Goal: Transaction & Acquisition: Obtain resource

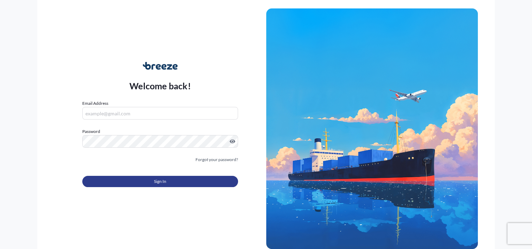
type input "[PERSON_NAME][EMAIL_ADDRESS][DOMAIN_NAME]"
click at [169, 180] on button "Sign In" at bounding box center [159, 181] width 155 height 11
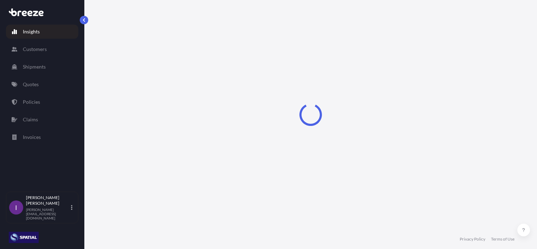
select select "2025"
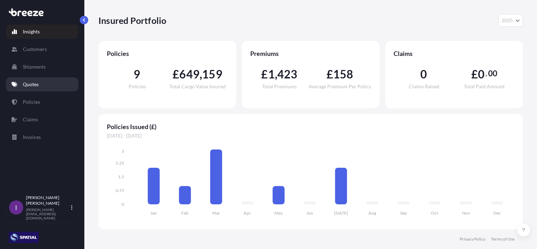
click at [24, 85] on p "Quotes" at bounding box center [31, 84] width 16 height 7
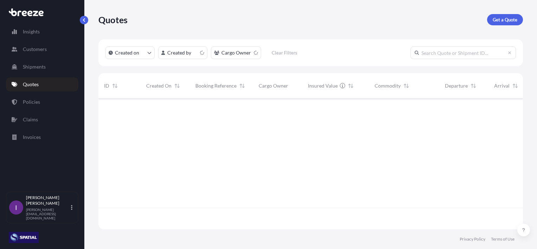
scroll to position [129, 419]
click at [501, 19] on p "Get a Quote" at bounding box center [505, 19] width 25 height 7
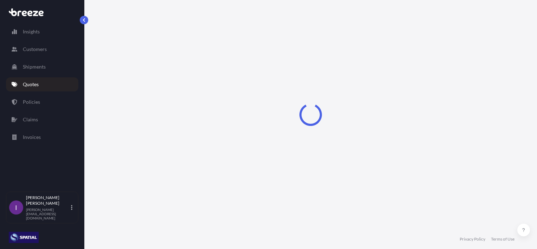
select select "Sea"
select select "1"
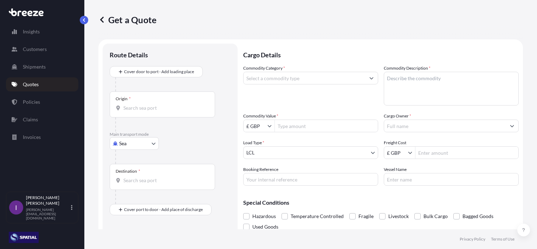
scroll to position [11, 0]
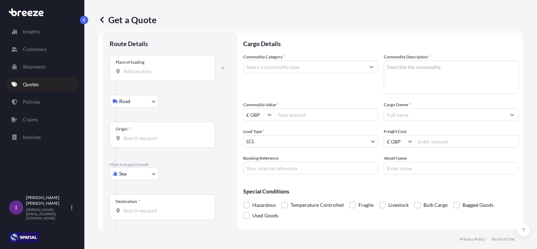
click at [140, 73] on input "Place of loading" at bounding box center [164, 71] width 83 height 7
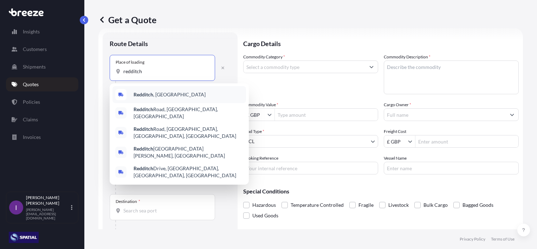
click at [154, 92] on span "Redditch , [GEOGRAPHIC_DATA]" at bounding box center [170, 94] width 72 height 7
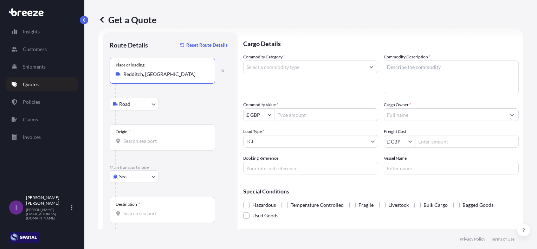
type input "Redditch, [GEOGRAPHIC_DATA]"
click at [137, 141] on input "Origin *" at bounding box center [164, 140] width 83 height 7
type input "GBLGP - [GEOGRAPHIC_DATA], [GEOGRAPHIC_DATA]"
click at [147, 215] on input "Destination *" at bounding box center [164, 213] width 83 height 7
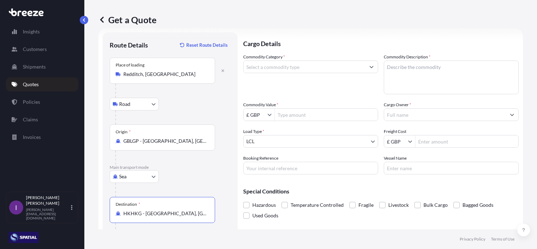
type input "HKHKG - [GEOGRAPHIC_DATA], [GEOGRAPHIC_DATA]"
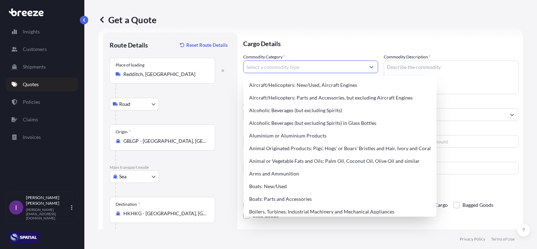
click at [301, 66] on input "Commodity Category *" at bounding box center [305, 66] width 122 height 13
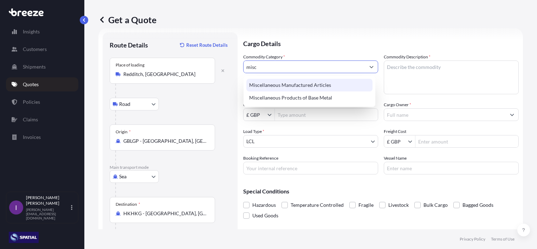
click at [306, 86] on div "Miscellaneous Manufactured Articles" at bounding box center [309, 85] width 126 height 13
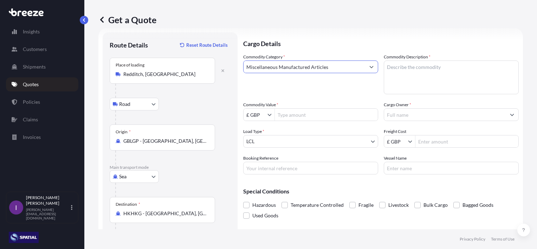
type input "Miscellaneous Manufactured Articles"
click at [418, 76] on textarea "Commodity Description *" at bounding box center [451, 77] width 135 height 34
type textarea "Water Treatment Eqpt"
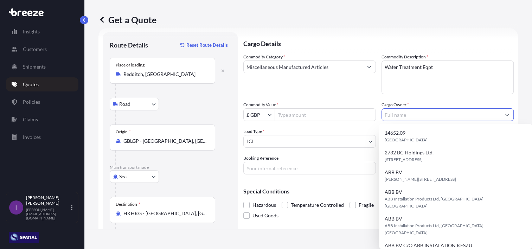
click at [422, 114] on input "Cargo Owner *" at bounding box center [441, 114] width 119 height 13
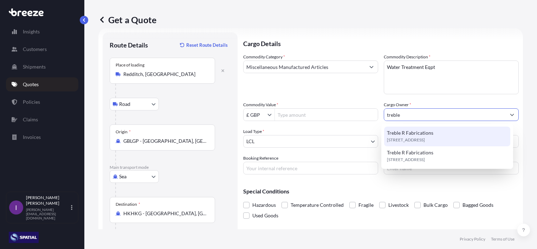
click at [409, 133] on span "Treble R Fabrications" at bounding box center [410, 132] width 46 height 7
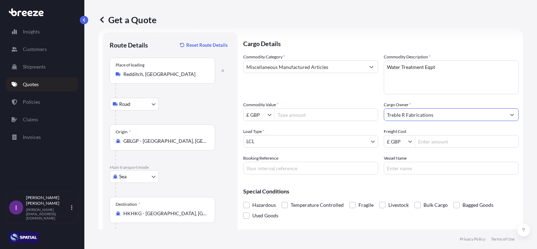
type input "Treble R Fabrications"
click at [370, 141] on body "15 options available. 10 options available. 5 options available. 1 option avail…" at bounding box center [268, 124] width 537 height 249
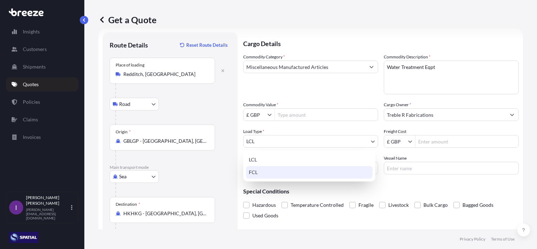
click at [259, 171] on div "FCL" at bounding box center [309, 172] width 127 height 13
select select "2"
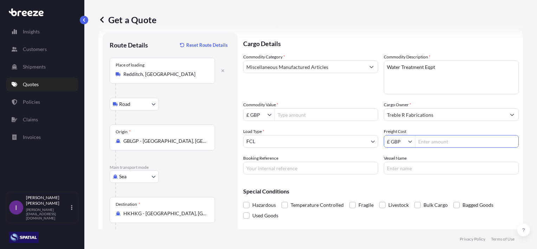
click at [443, 141] on input "Freight Cost" at bounding box center [467, 141] width 103 height 13
type input "11,379.01"
click at [305, 168] on input "Booking Reference" at bounding box center [310, 168] width 135 height 13
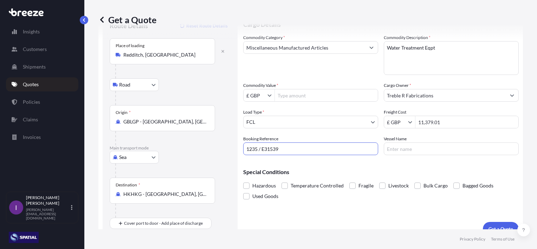
scroll to position [41, 0]
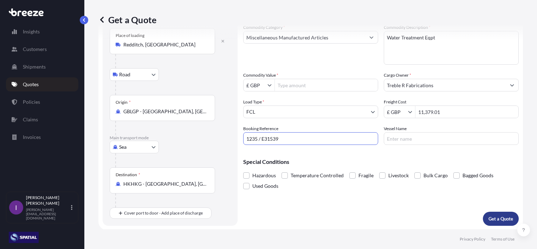
type input "1235 / E31539"
click at [492, 220] on p "Get a Quote" at bounding box center [501, 218] width 25 height 7
click at [304, 87] on input "Commodity Value *" at bounding box center [326, 85] width 103 height 13
type input "55,000"
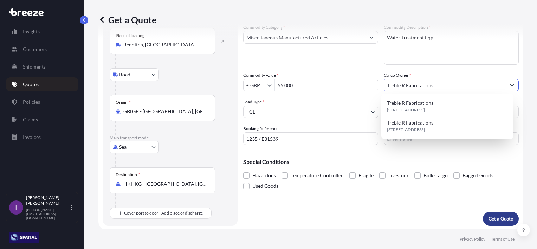
click at [499, 217] on p "Get a Quote" at bounding box center [501, 218] width 25 height 7
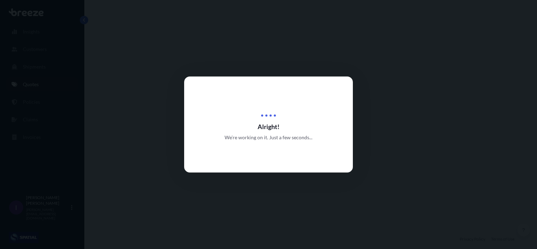
select select "Road"
select select "Sea"
select select "2"
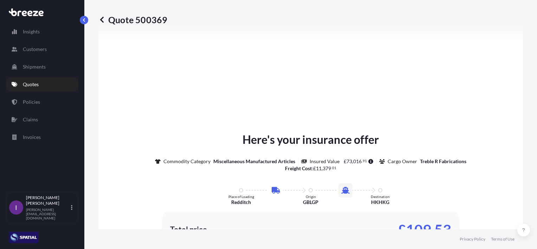
scroll to position [274, 0]
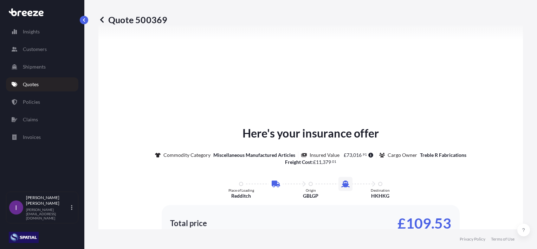
click at [448, 103] on div "Here's your insurance offer Commodity Category Miscellaneous Manufactured Artic…" at bounding box center [310, 205] width 405 height 389
click at [449, 107] on div "Here's your insurance offer Commodity Category Miscellaneous Manufactured Artic…" at bounding box center [310, 205] width 405 height 389
